Goal: Task Accomplishment & Management: Complete application form

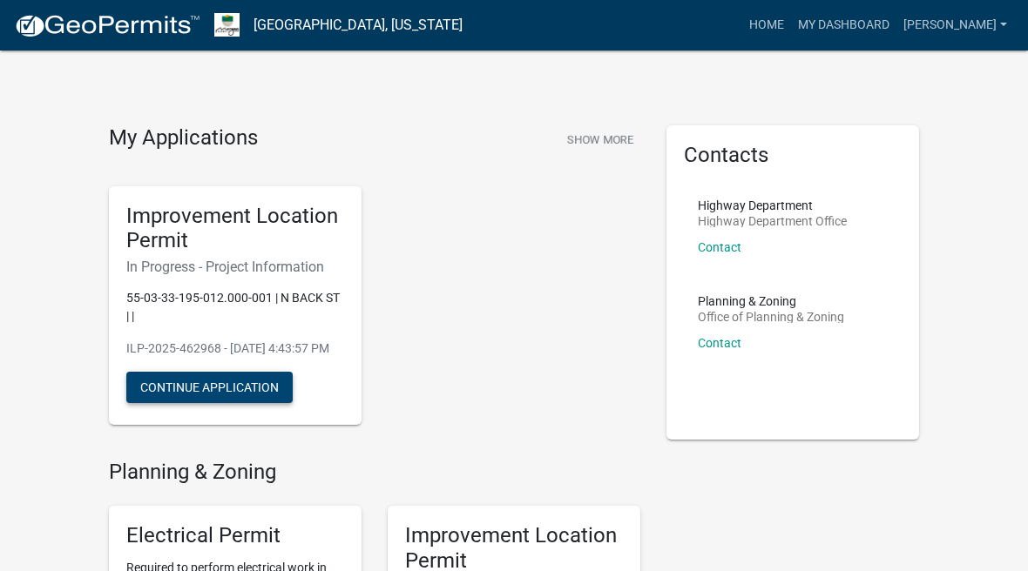
click at [233, 403] on button "Continue Application" at bounding box center [209, 387] width 166 height 31
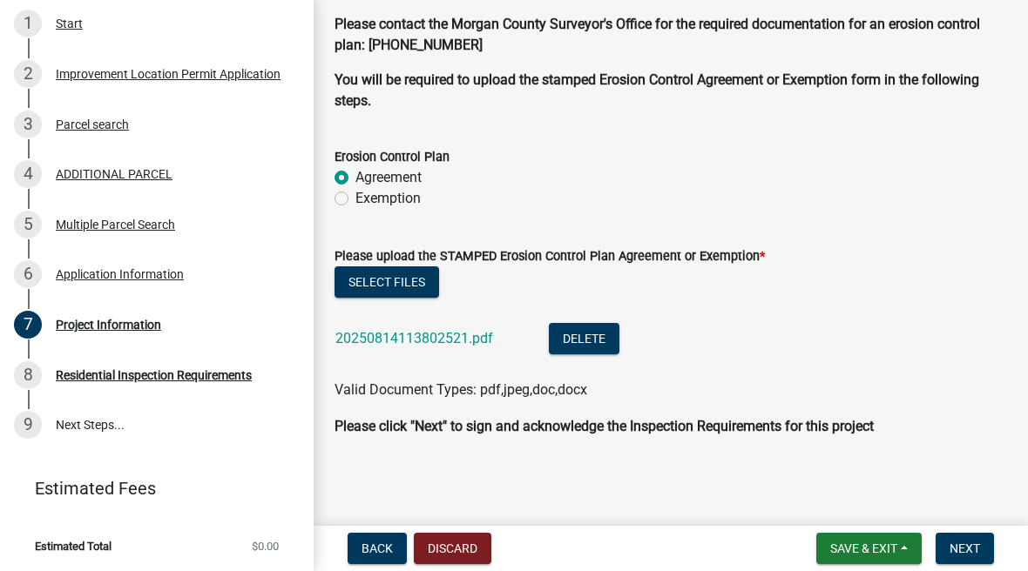
scroll to position [4850, 0]
click at [971, 550] on span "Next" at bounding box center [964, 549] width 30 height 14
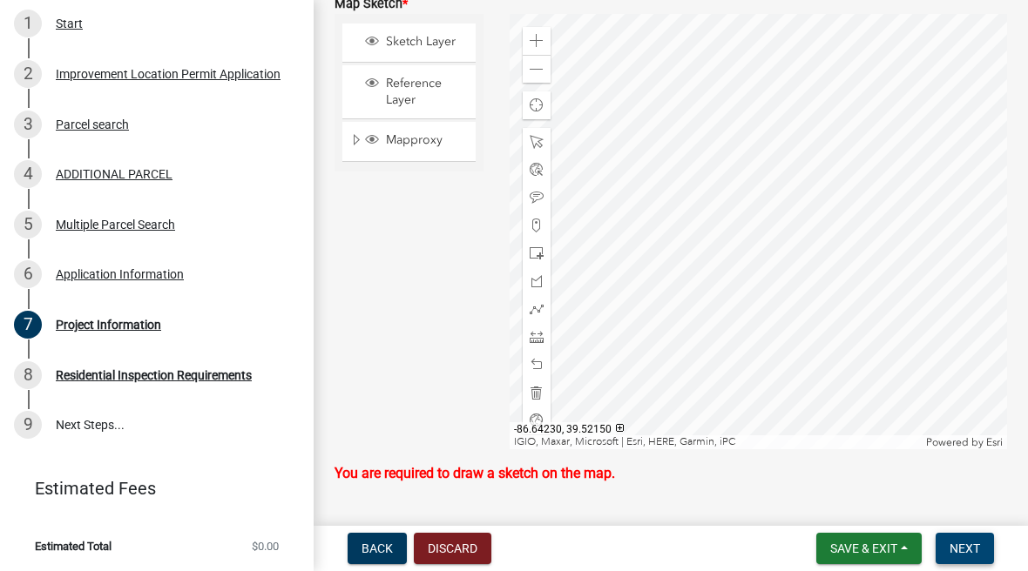
scroll to position [4090, 0]
click at [547, 155] on div at bounding box center [537, 141] width 28 height 28
click at [605, 161] on div "Select tool" at bounding box center [591, 160] width 70 height 25
click at [540, 148] on span at bounding box center [537, 141] width 14 height 14
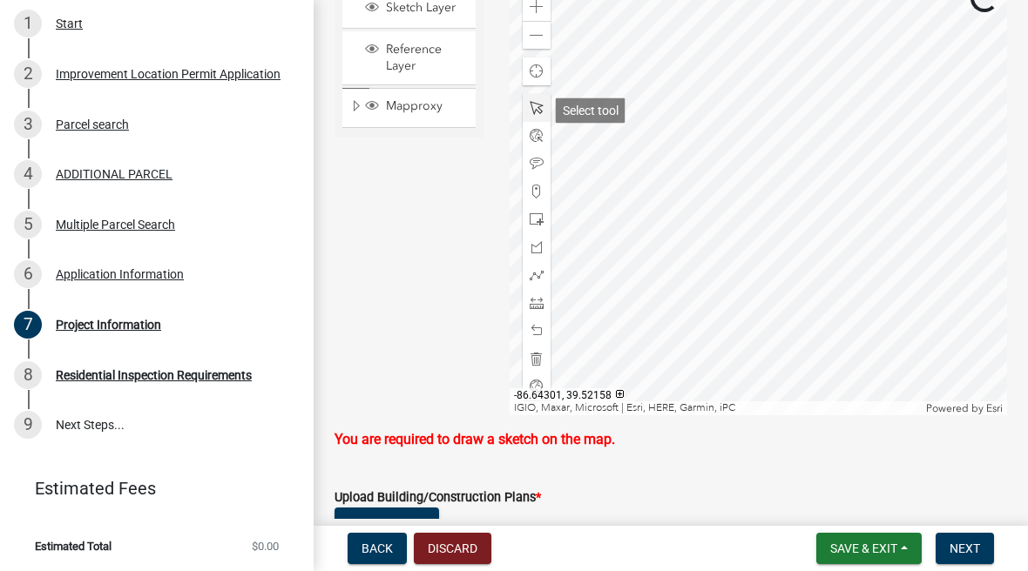
scroll to position [4122, 0]
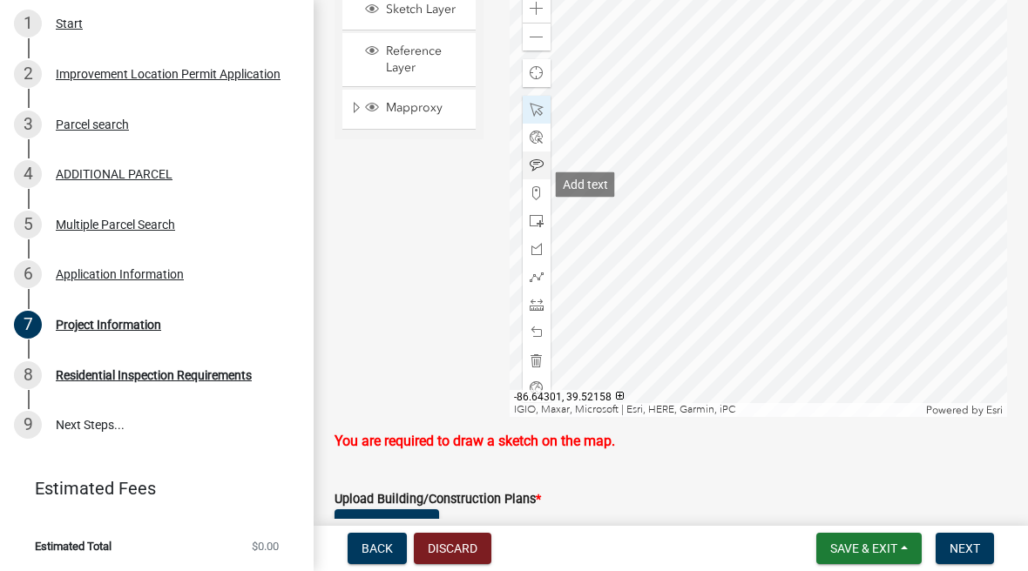
click at [545, 179] on div at bounding box center [537, 166] width 28 height 28
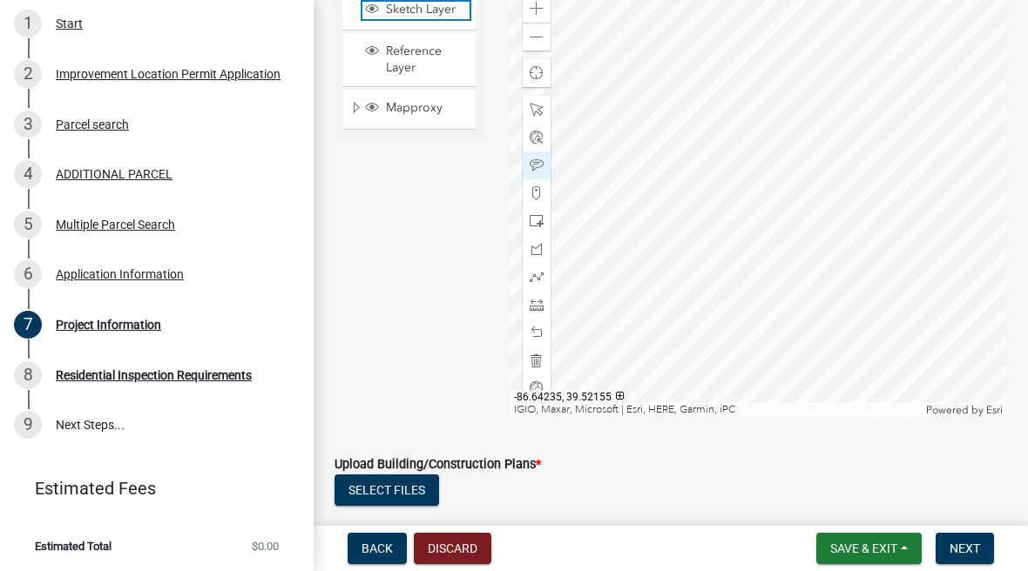
click at [442, 17] on span "Sketch Layer" at bounding box center [426, 10] width 88 height 16
click at [531, 16] on span at bounding box center [537, 9] width 14 height 14
click at [535, 16] on span at bounding box center [537, 9] width 14 height 14
click at [544, 51] on div "Zoom out" at bounding box center [537, 37] width 28 height 28
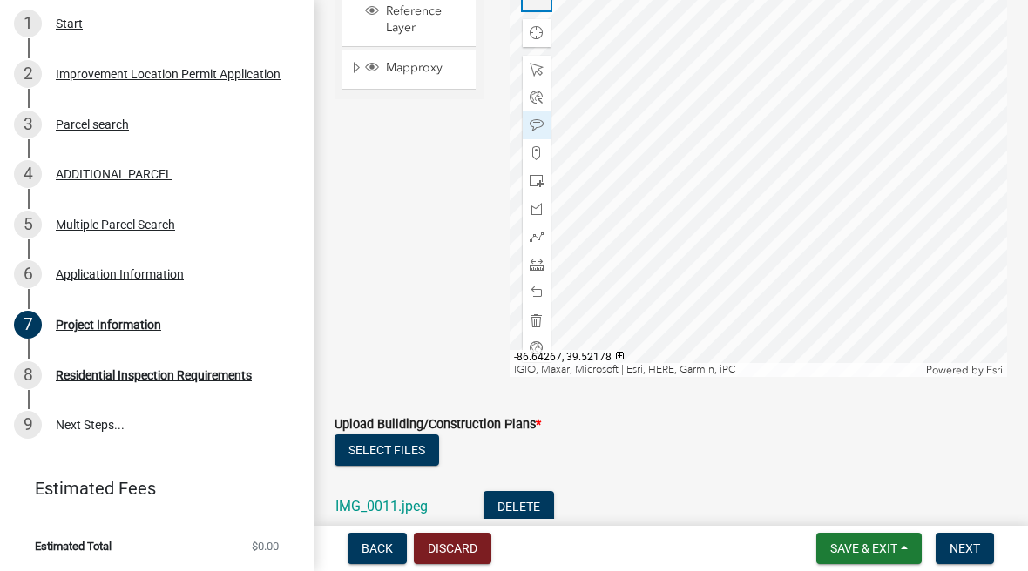
scroll to position [4163, 0]
click at [971, 544] on span "Next" at bounding box center [964, 549] width 30 height 14
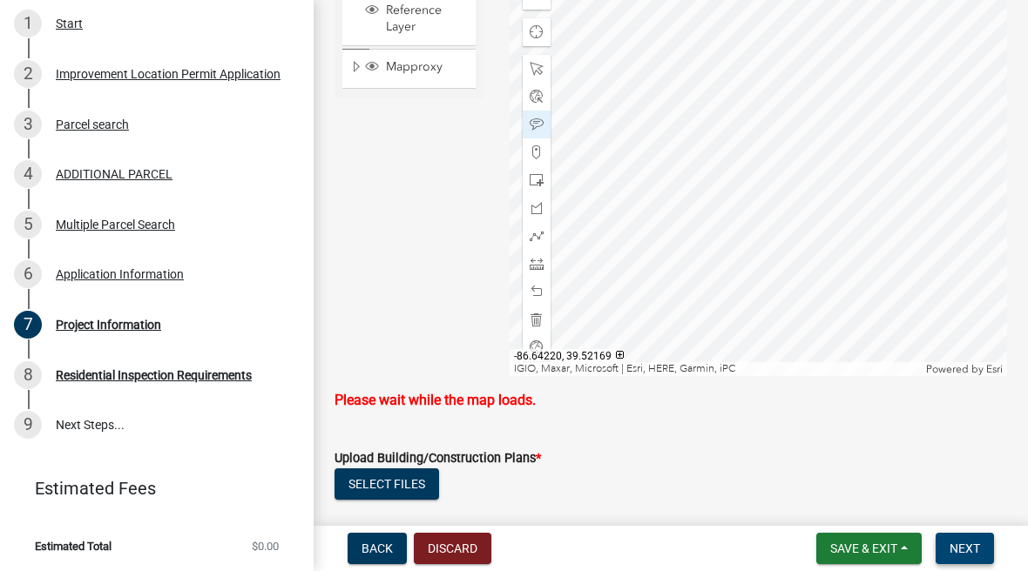
click at [963, 546] on span "Next" at bounding box center [964, 549] width 30 height 14
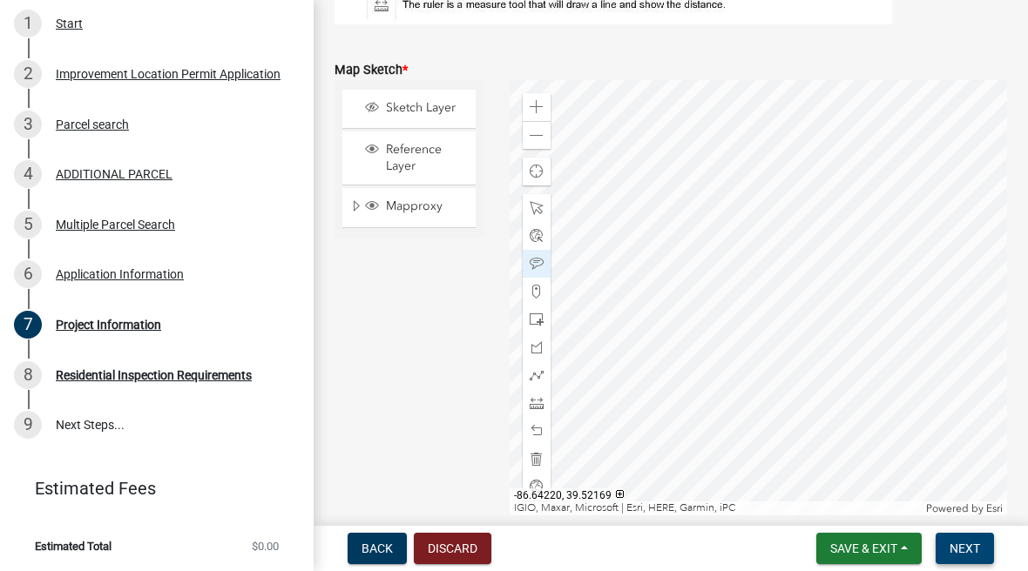
scroll to position [4009, 0]
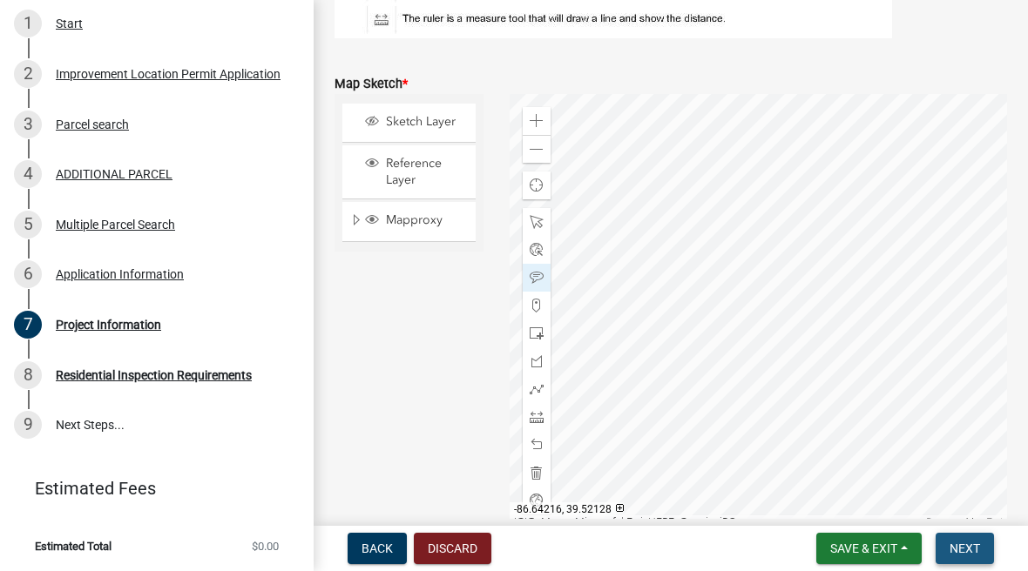
click at [965, 543] on span "Next" at bounding box center [964, 549] width 30 height 14
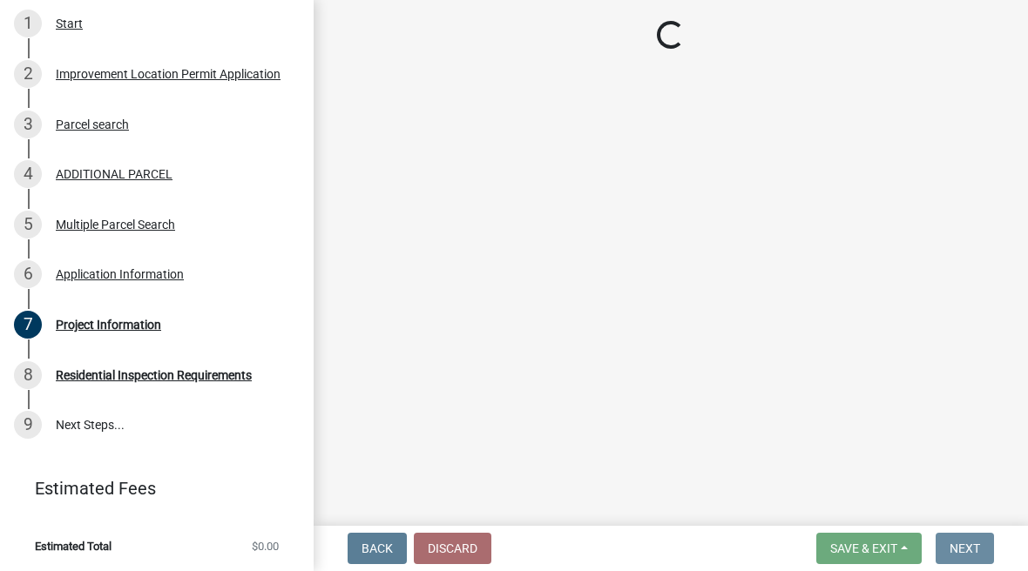
scroll to position [0, 0]
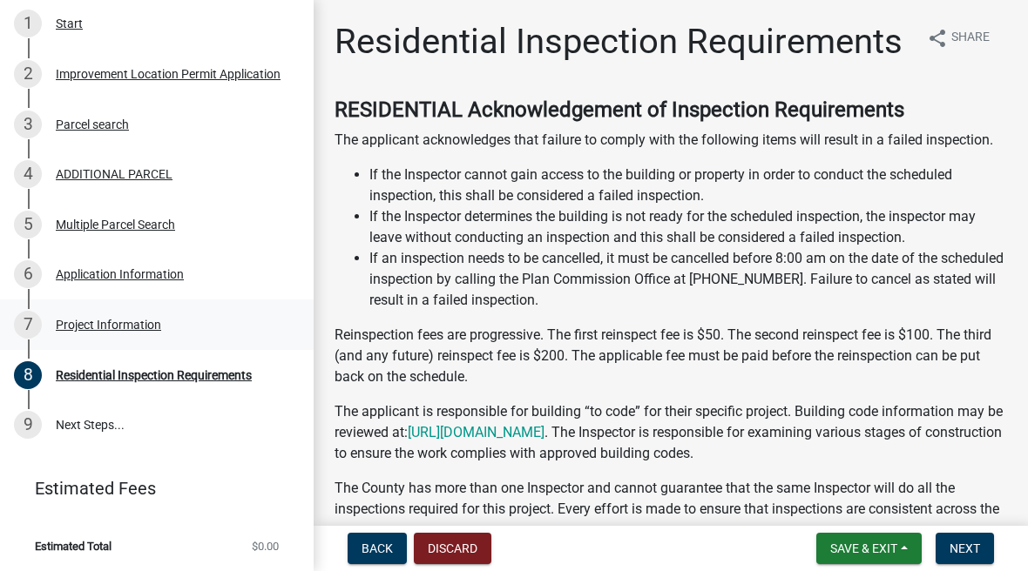
click at [146, 327] on div "Project Information" at bounding box center [108, 325] width 105 height 12
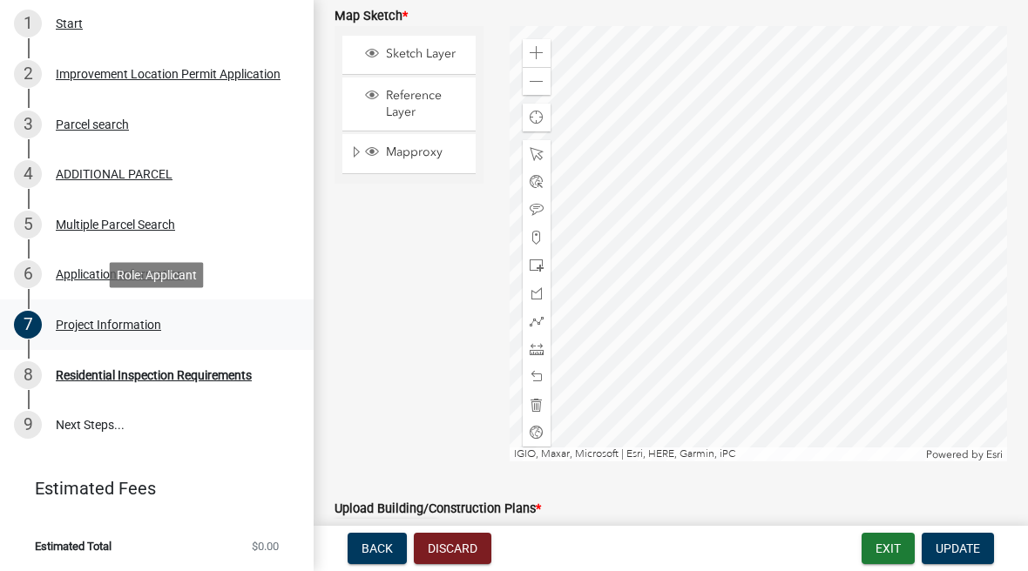
scroll to position [4079, 0]
click at [962, 543] on span "Update" at bounding box center [957, 549] width 44 height 14
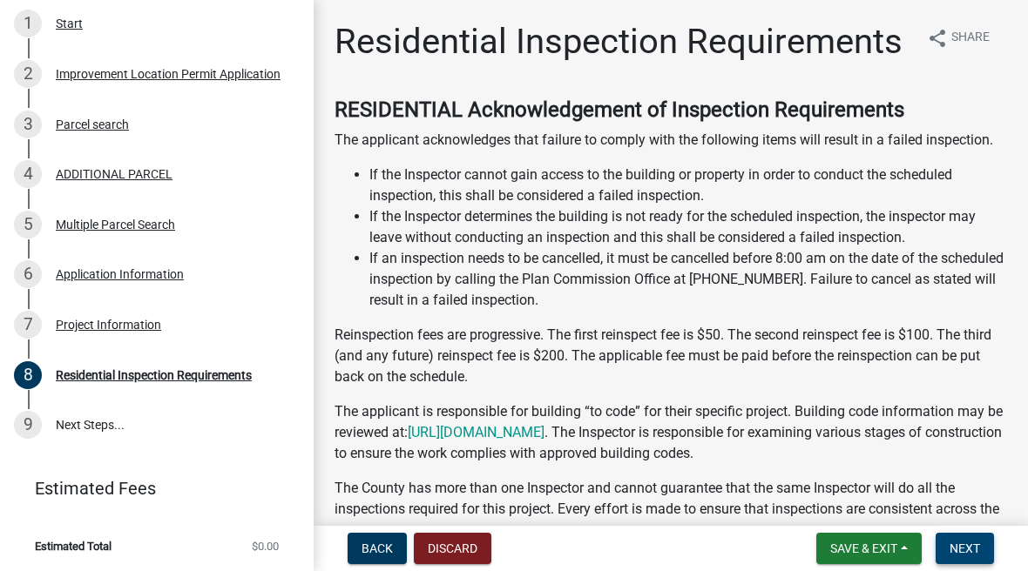
scroll to position [0, 0]
click at [380, 546] on span "Back" at bounding box center [376, 549] width 31 height 14
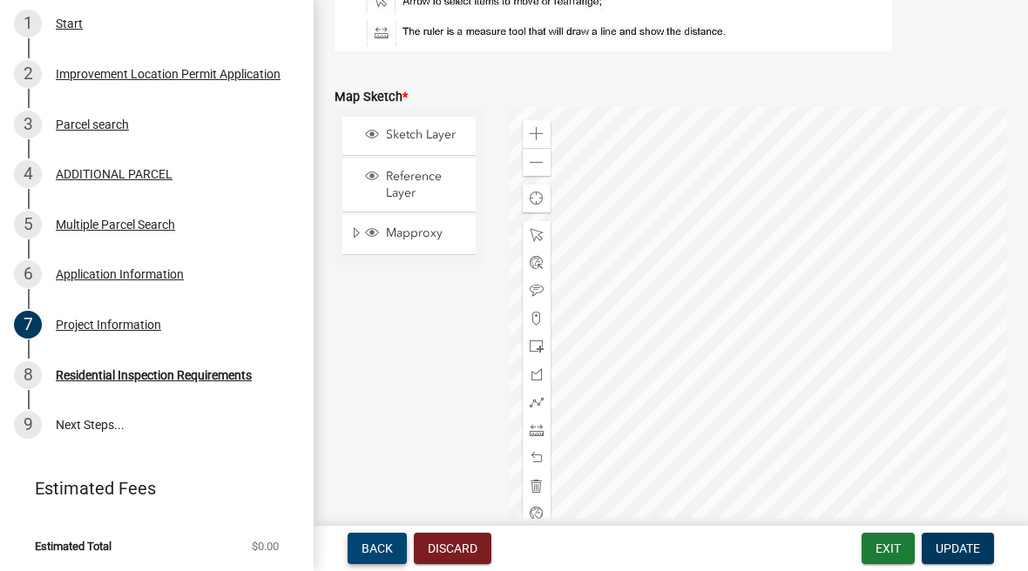
scroll to position [3990, 0]
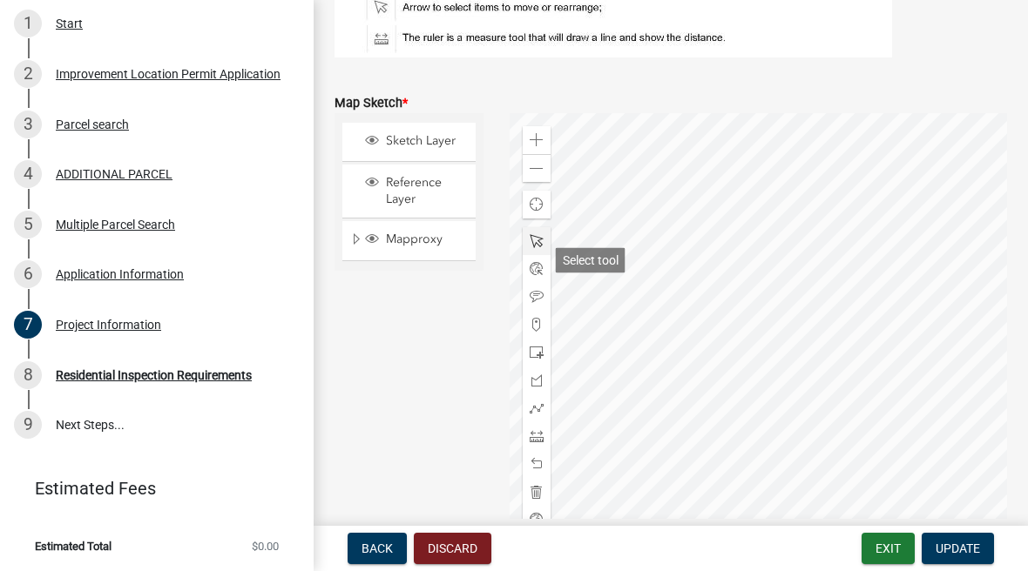
click at [548, 255] on div at bounding box center [537, 241] width 28 height 28
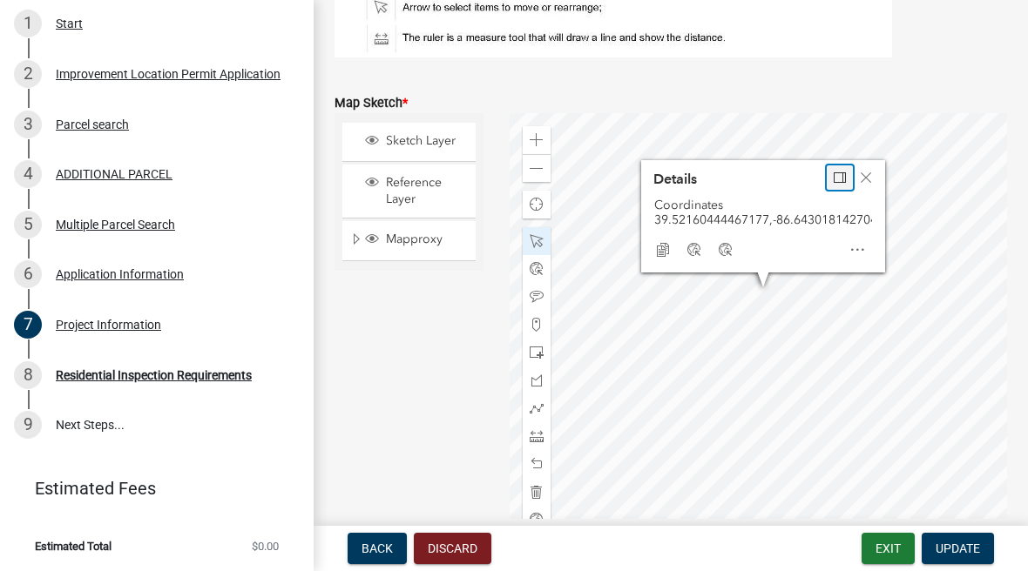
click at [836, 185] on span "Dock" at bounding box center [840, 178] width 14 height 14
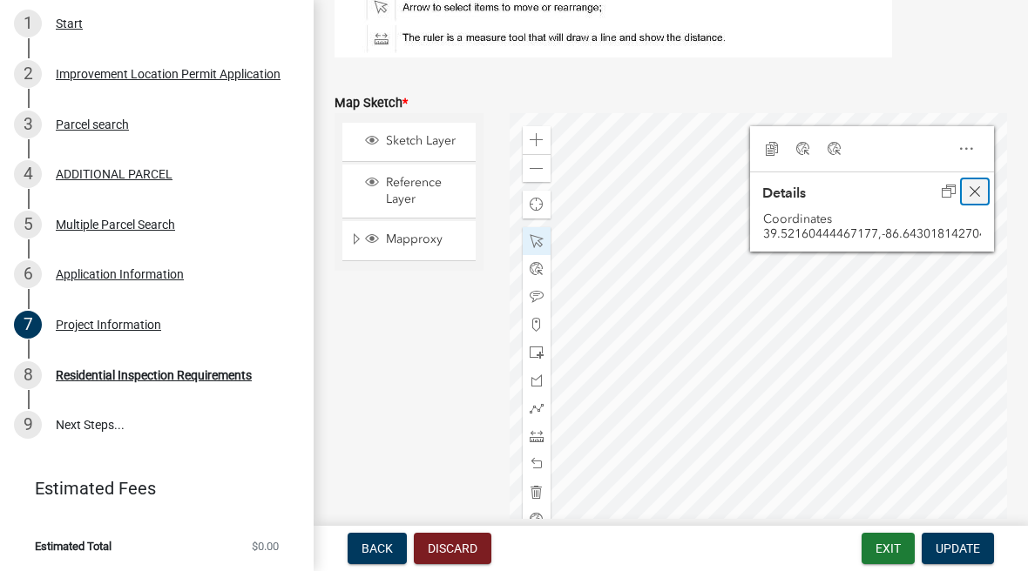
click at [980, 199] on span "Close" at bounding box center [975, 192] width 14 height 14
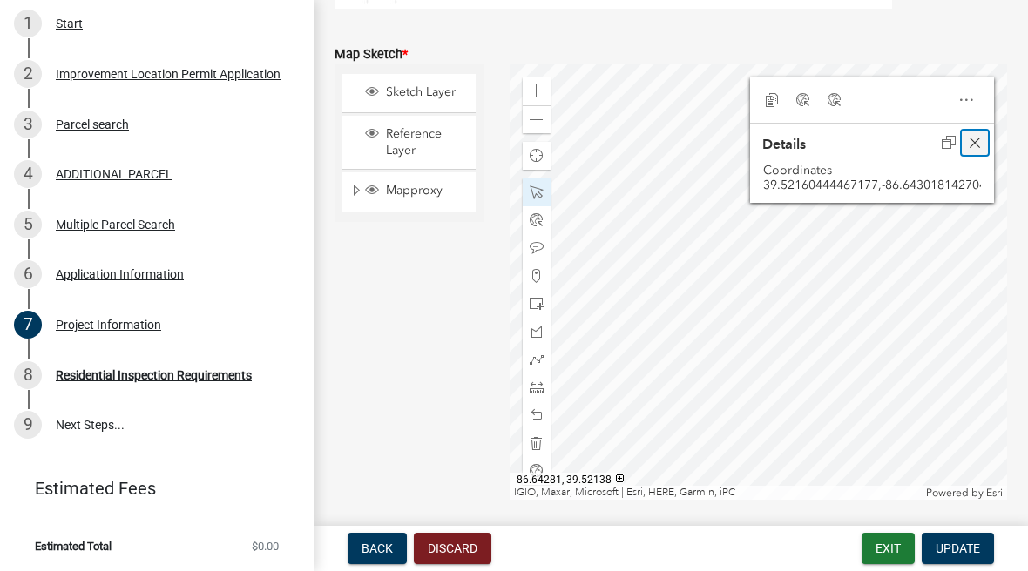
click at [976, 150] on span "Close" at bounding box center [975, 143] width 14 height 14
click at [970, 110] on div "Open" at bounding box center [965, 100] width 31 height 24
click at [974, 151] on li "Zoom to" at bounding box center [965, 133] width 31 height 35
click at [977, 150] on span "Close" at bounding box center [975, 143] width 14 height 14
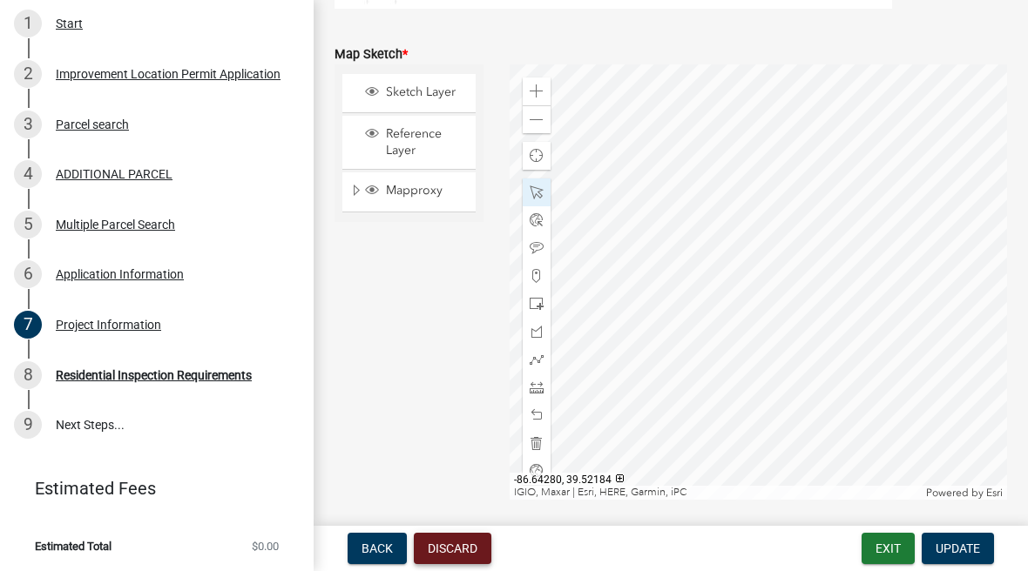
click at [471, 545] on button "Discard" at bounding box center [453, 548] width 78 height 31
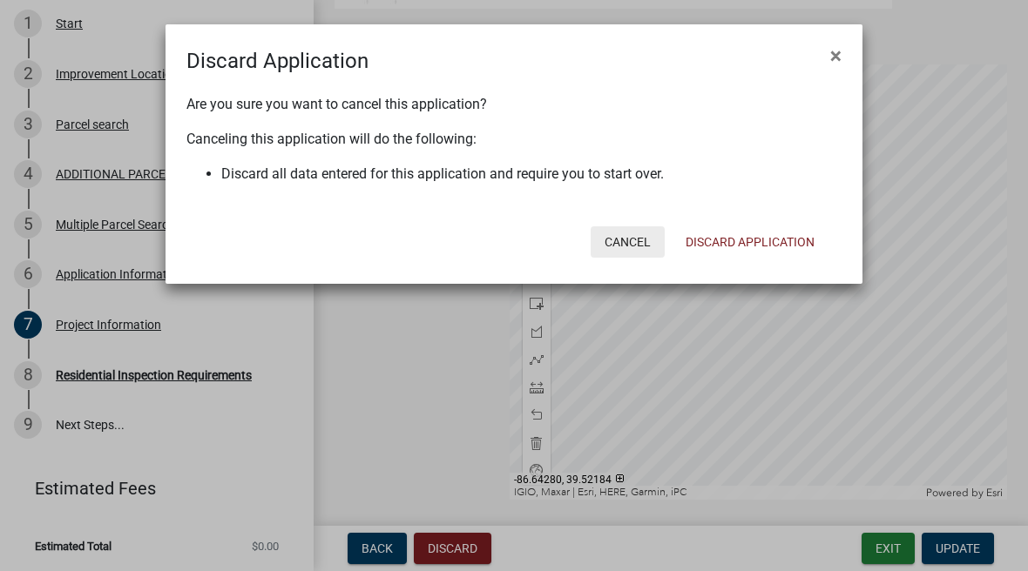
click at [642, 240] on button "Cancel" at bounding box center [628, 241] width 74 height 31
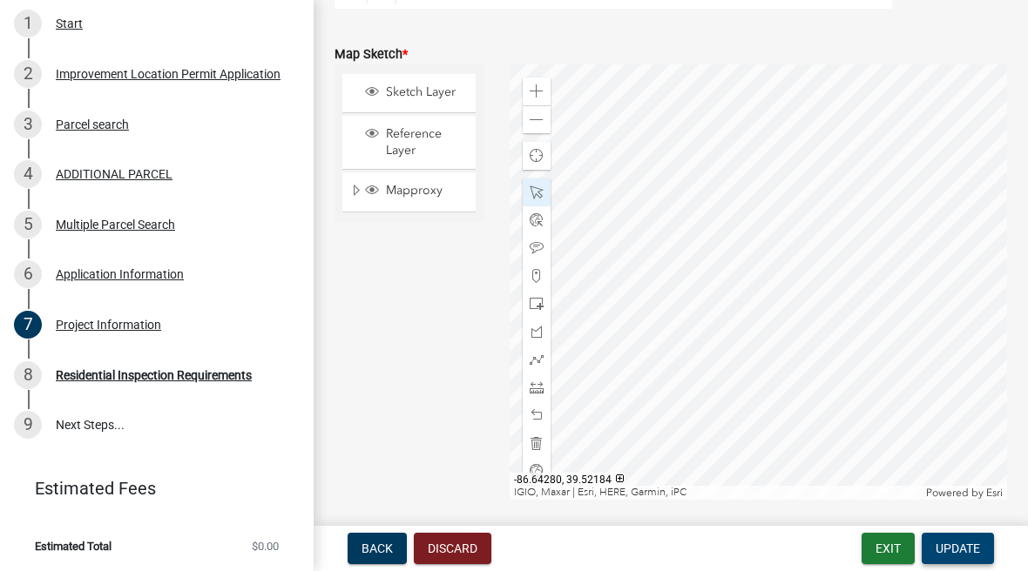
click at [967, 544] on span "Update" at bounding box center [957, 549] width 44 height 14
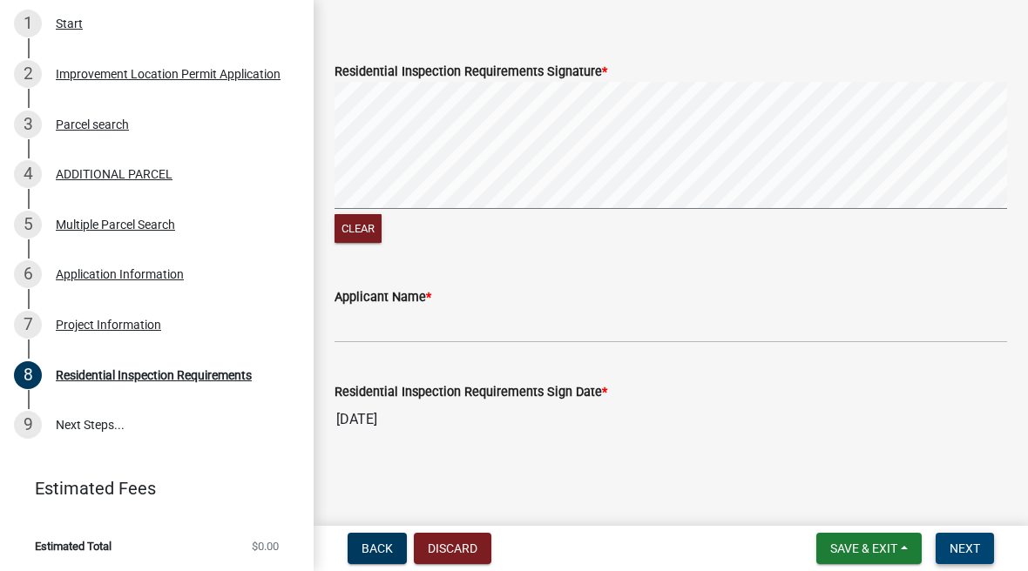
scroll to position [737, 0]
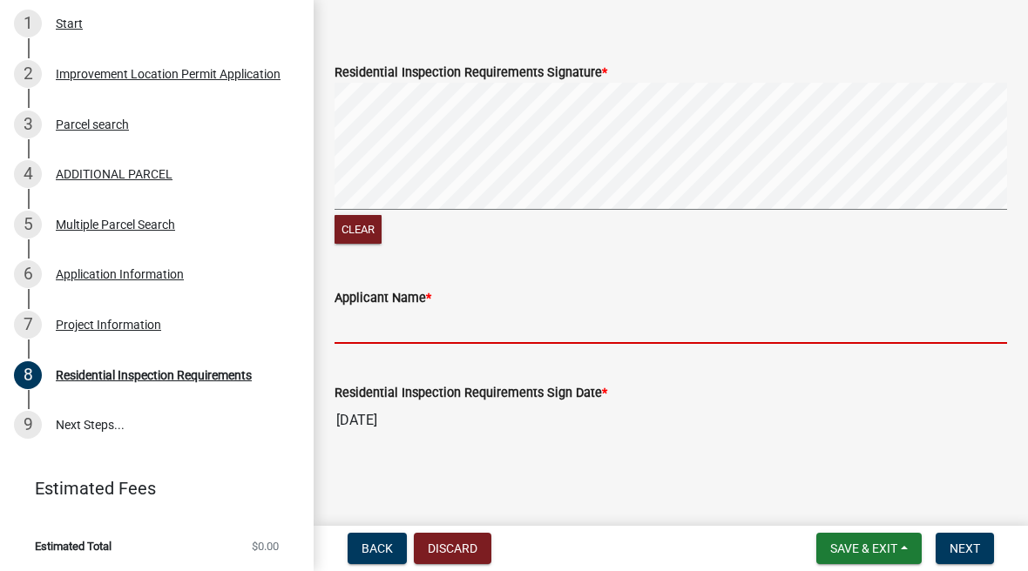
click at [645, 314] on input "Applicant Name *" at bounding box center [670, 326] width 672 height 36
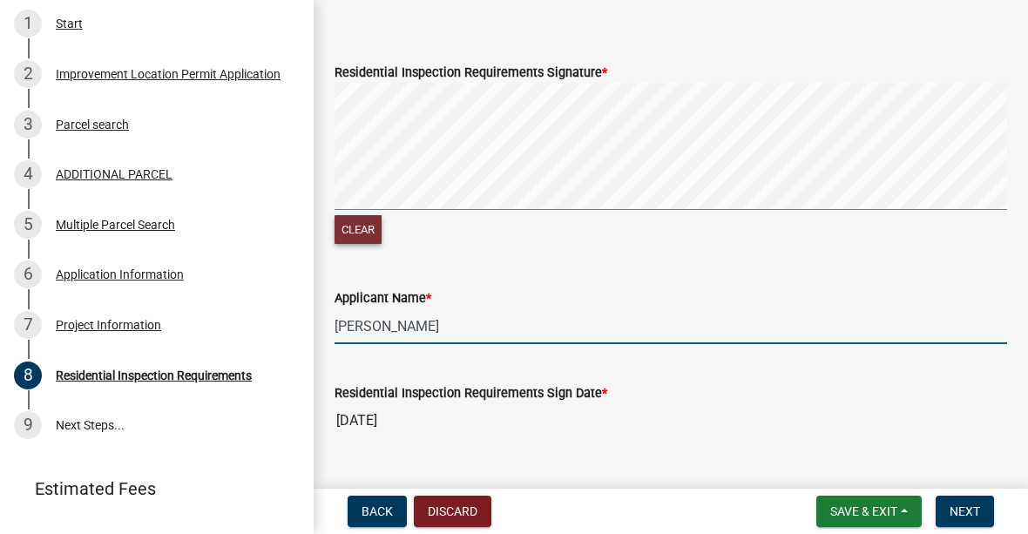
type input "[PERSON_NAME]"
click at [355, 227] on button "Clear" at bounding box center [357, 229] width 47 height 29
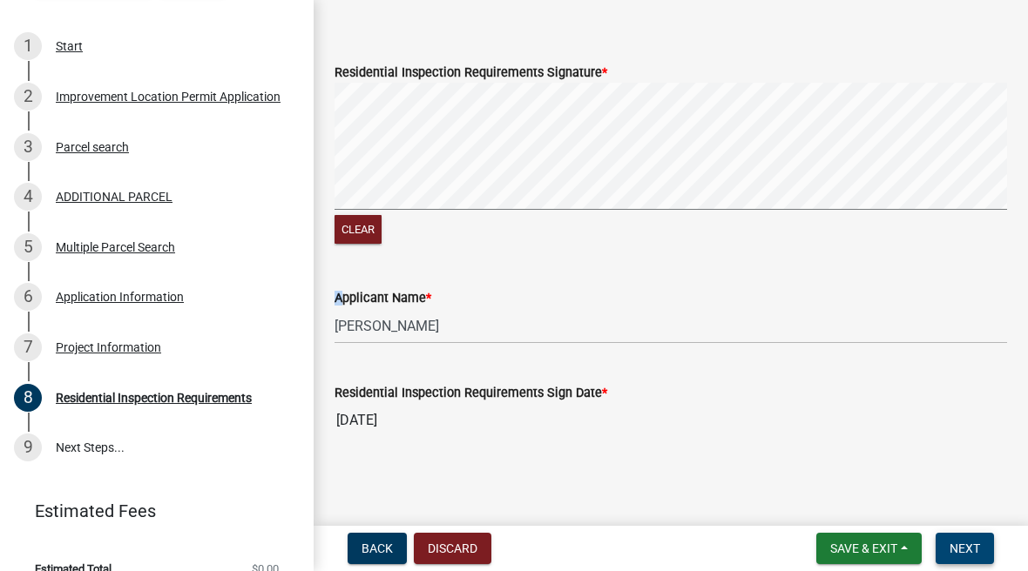
click at [989, 543] on button "Next" at bounding box center [964, 548] width 58 height 31
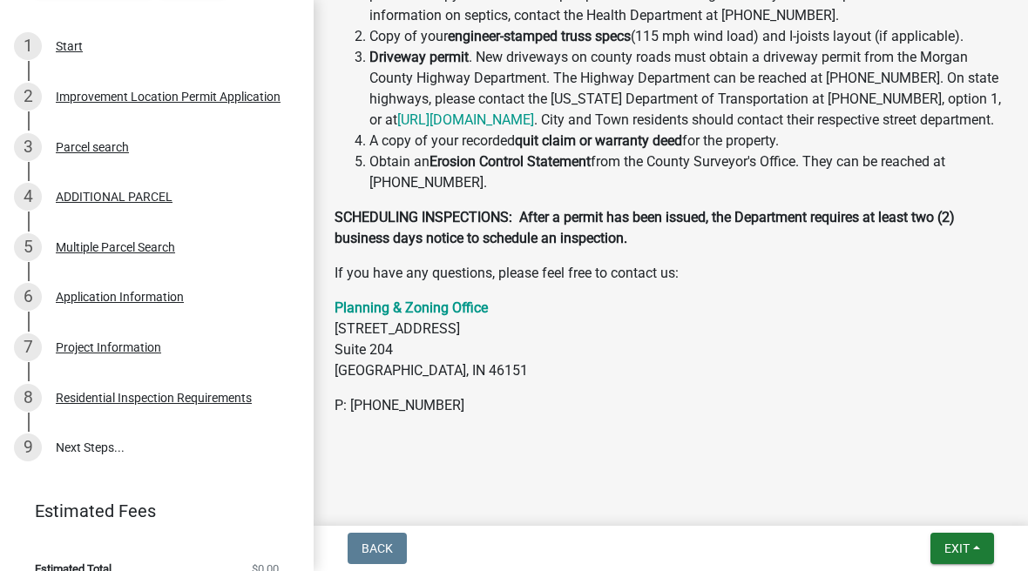
scroll to position [849, 0]
click at [952, 556] on span "Exit" at bounding box center [956, 549] width 25 height 14
click at [928, 496] on button "Save & Exit" at bounding box center [924, 504] width 139 height 42
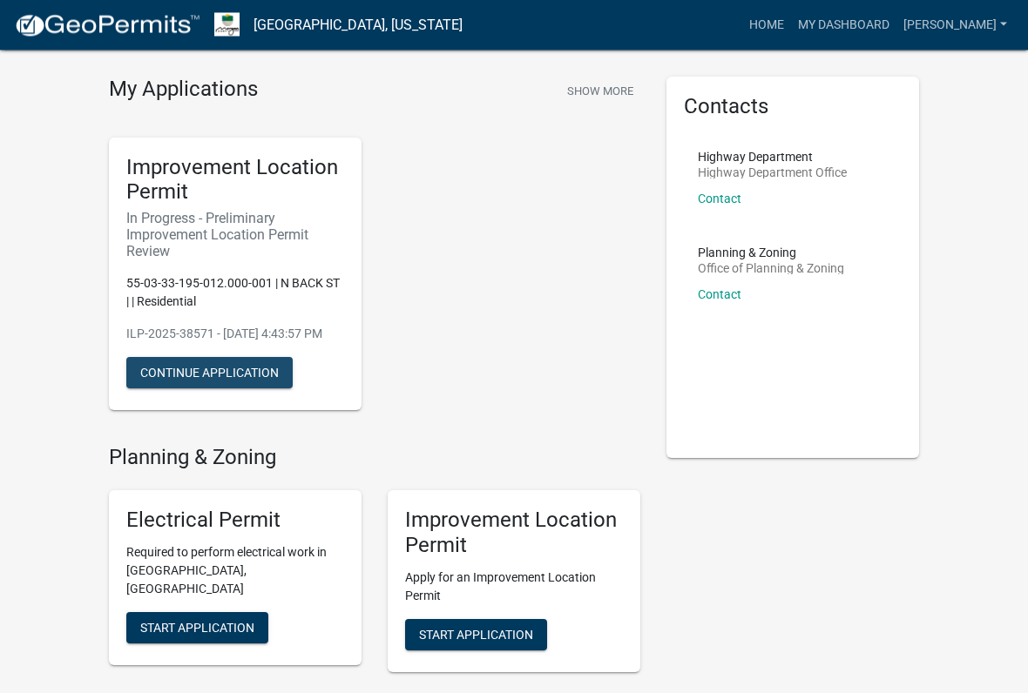
scroll to position [49, 0]
click at [210, 388] on button "Continue Application" at bounding box center [209, 372] width 166 height 31
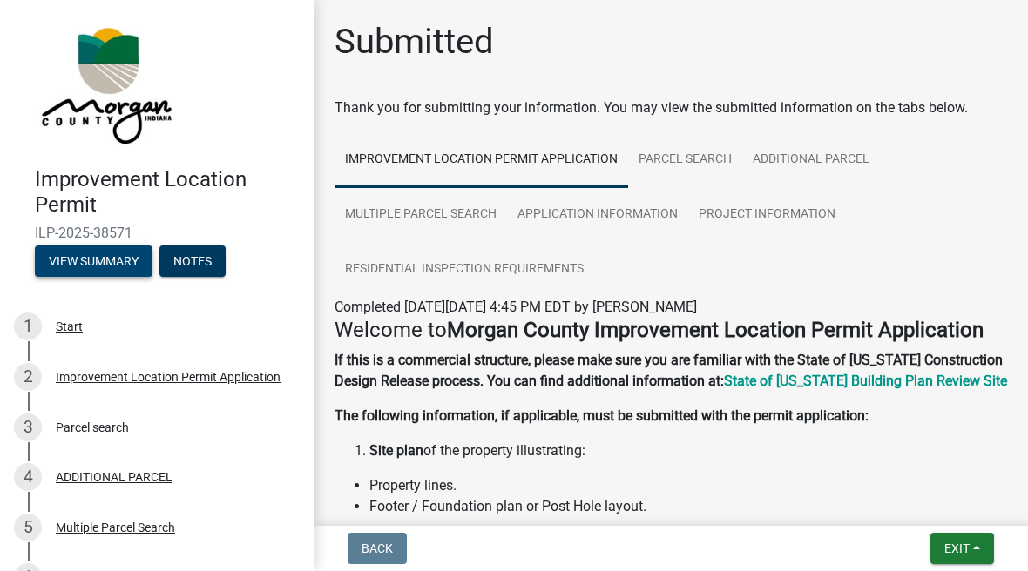
click at [88, 261] on button "View Summary" at bounding box center [94, 261] width 118 height 31
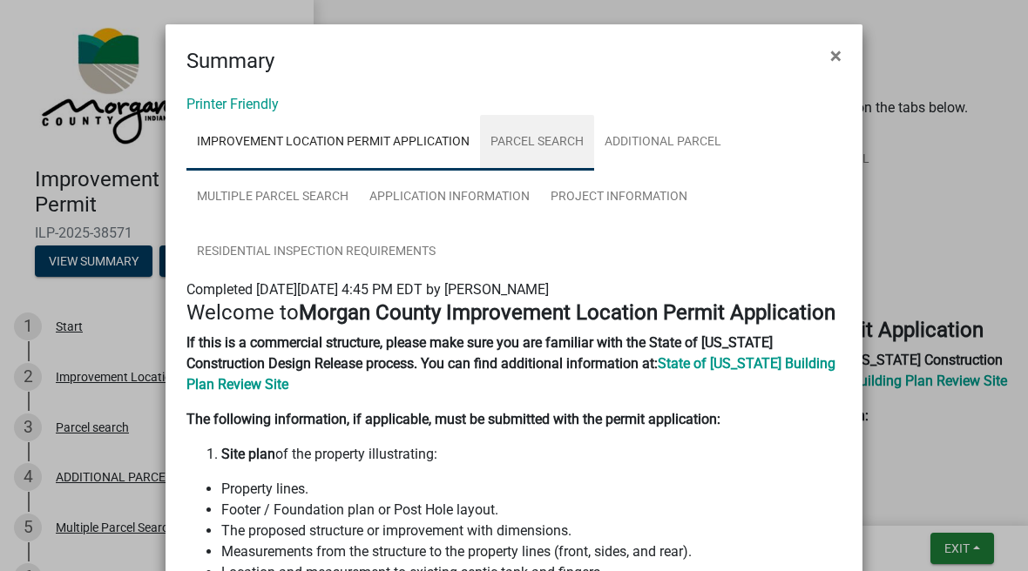
click at [557, 136] on link "Parcel search" at bounding box center [537, 143] width 114 height 56
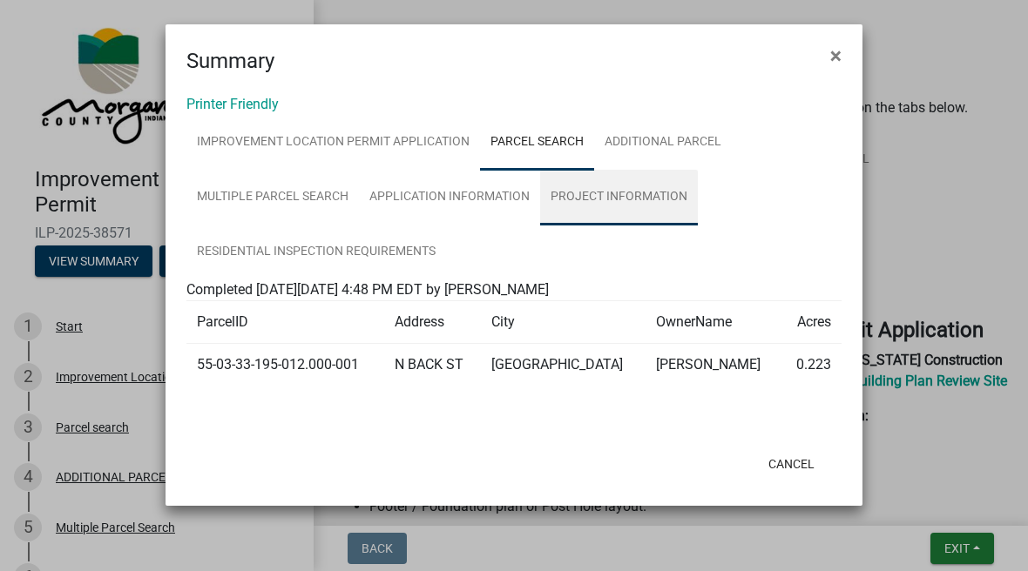
click at [652, 194] on link "Project Information" at bounding box center [619, 198] width 158 height 56
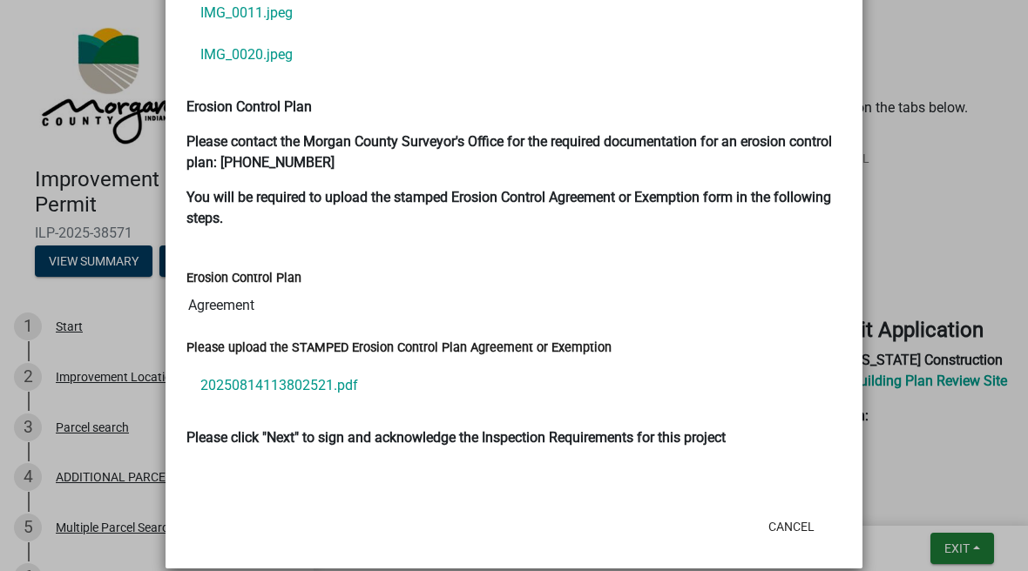
scroll to position [4332, 0]
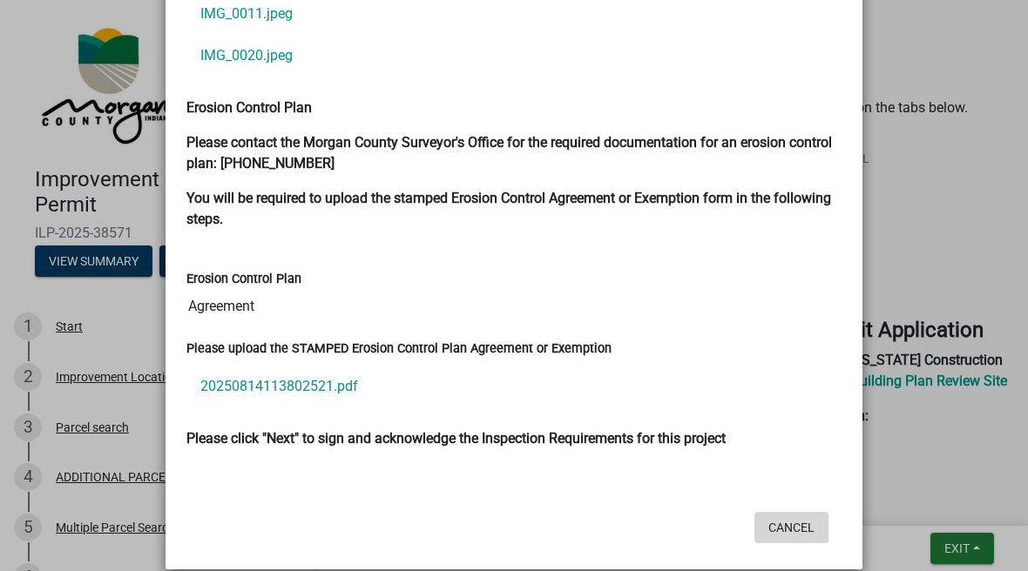
click at [796, 512] on button "Cancel" at bounding box center [791, 527] width 74 height 31
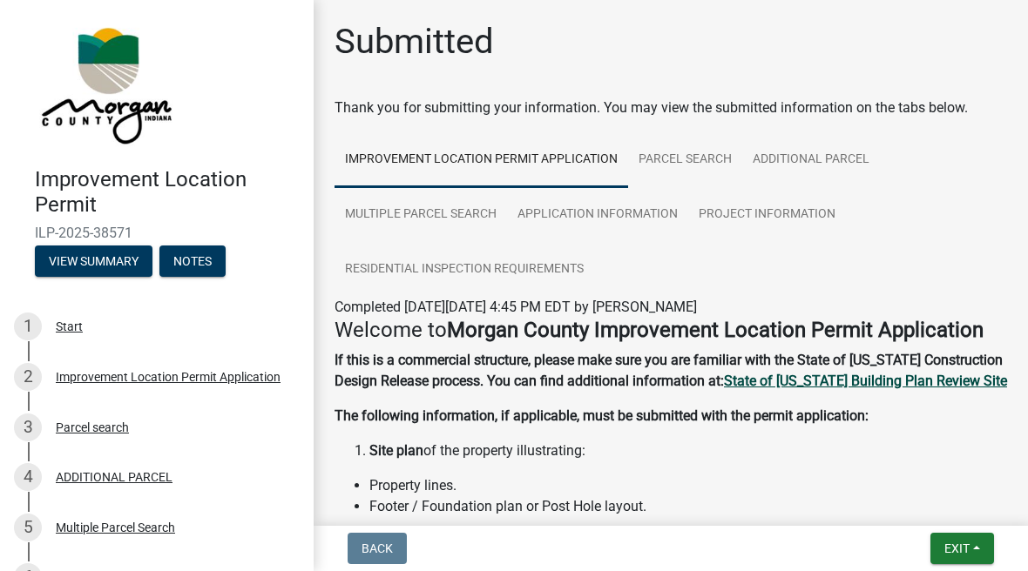
click at [940, 389] on strong "State of [US_STATE] Building Plan Review Site" at bounding box center [865, 381] width 283 height 17
